Goal: Task Accomplishment & Management: Use online tool/utility

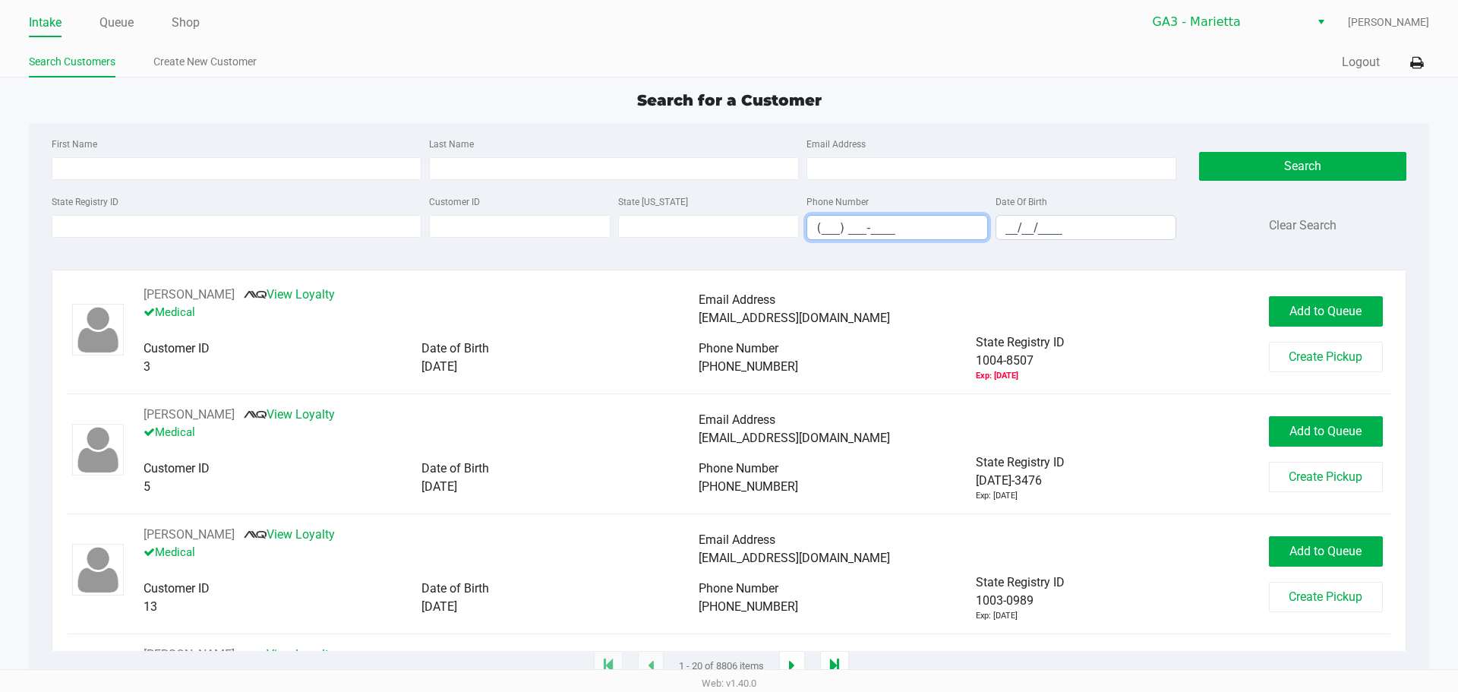
click at [826, 232] on input "(___) ___-____" at bounding box center [897, 228] width 180 height 24
drag, startPoint x: 62, startPoint y: 219, endPoint x: 70, endPoint y: 212, distance: 10.2
click at [62, 219] on input "State Registry ID" at bounding box center [237, 226] width 370 height 23
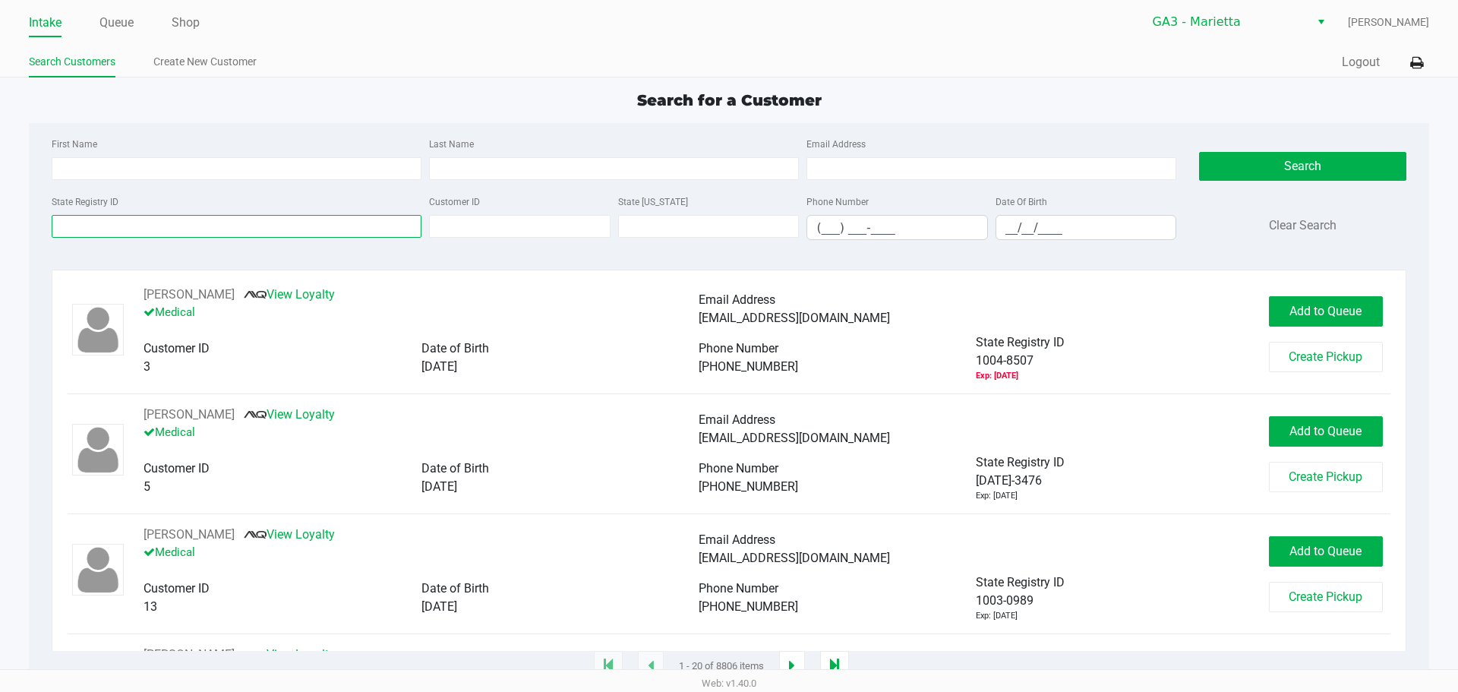
click at [138, 225] on input "State Registry ID" at bounding box center [237, 226] width 370 height 23
click at [83, 225] on input "State Registry ID" at bounding box center [237, 226] width 370 height 23
click at [266, 125] on div "First Name Last Name Email Address State Registry ID Customer ID State [US_STAT…" at bounding box center [728, 193] width 1376 height 140
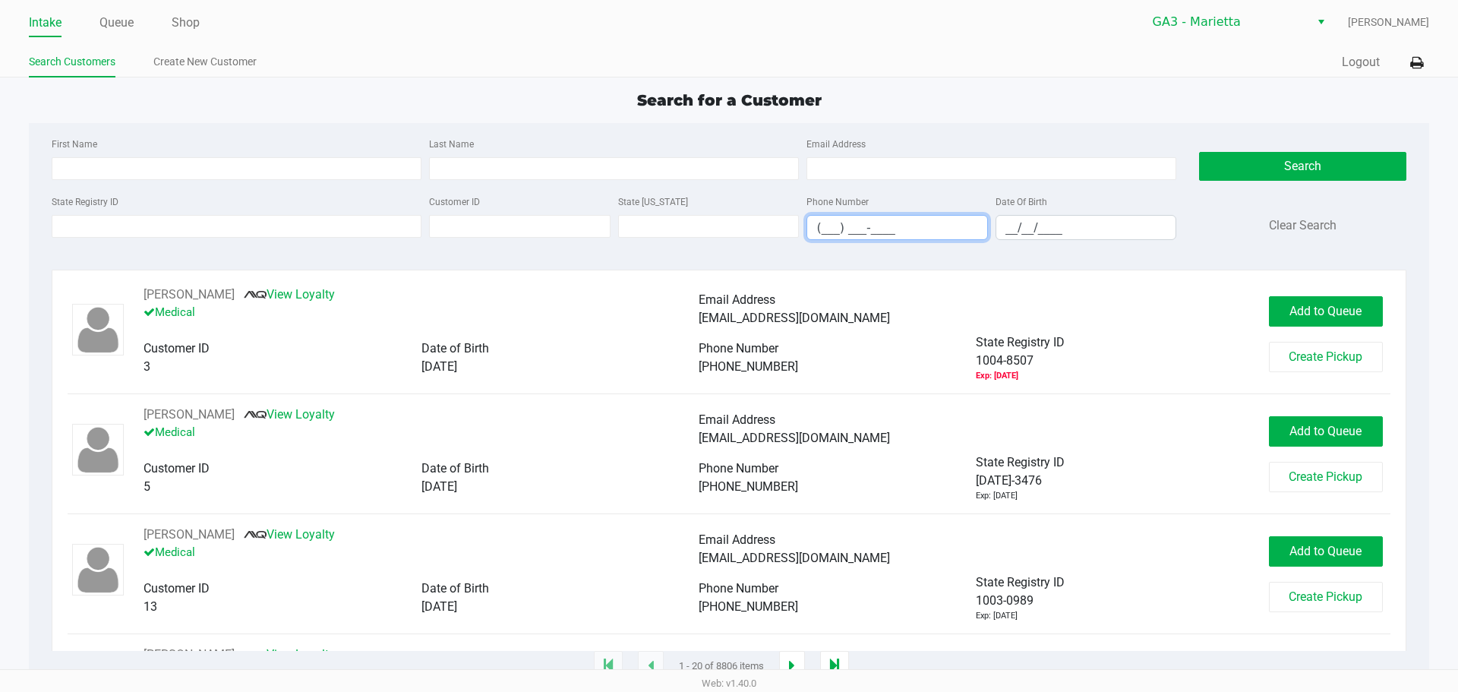
click at [818, 226] on input "(___) ___-____" at bounding box center [897, 228] width 180 height 24
click at [469, 167] on input "Last Name" at bounding box center [614, 168] width 370 height 23
click at [951, 42] on div "Intake Queue Shop GA3 - [PERSON_NAME] [PERSON_NAME] Search Customers Create New…" at bounding box center [729, 38] width 1458 height 77
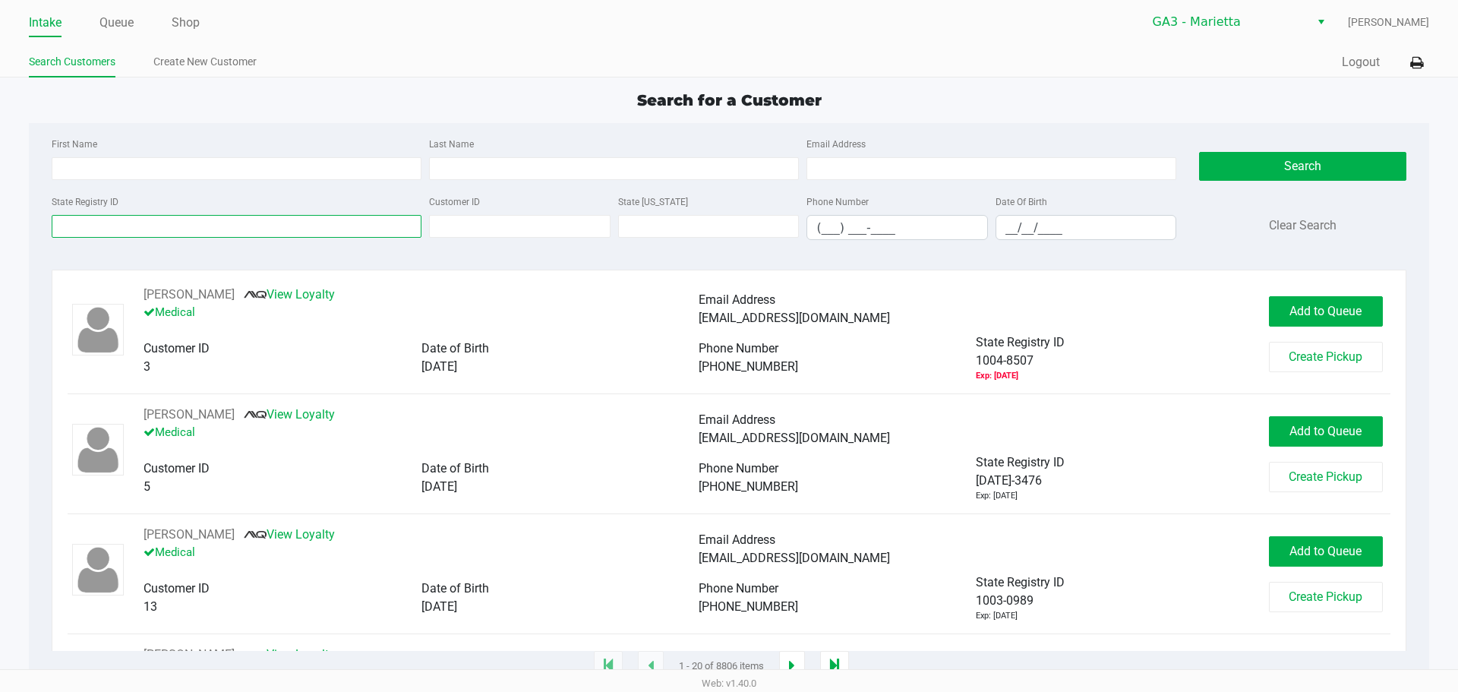
click at [108, 225] on input "State Registry ID" at bounding box center [237, 226] width 370 height 23
